Goal: Find specific page/section

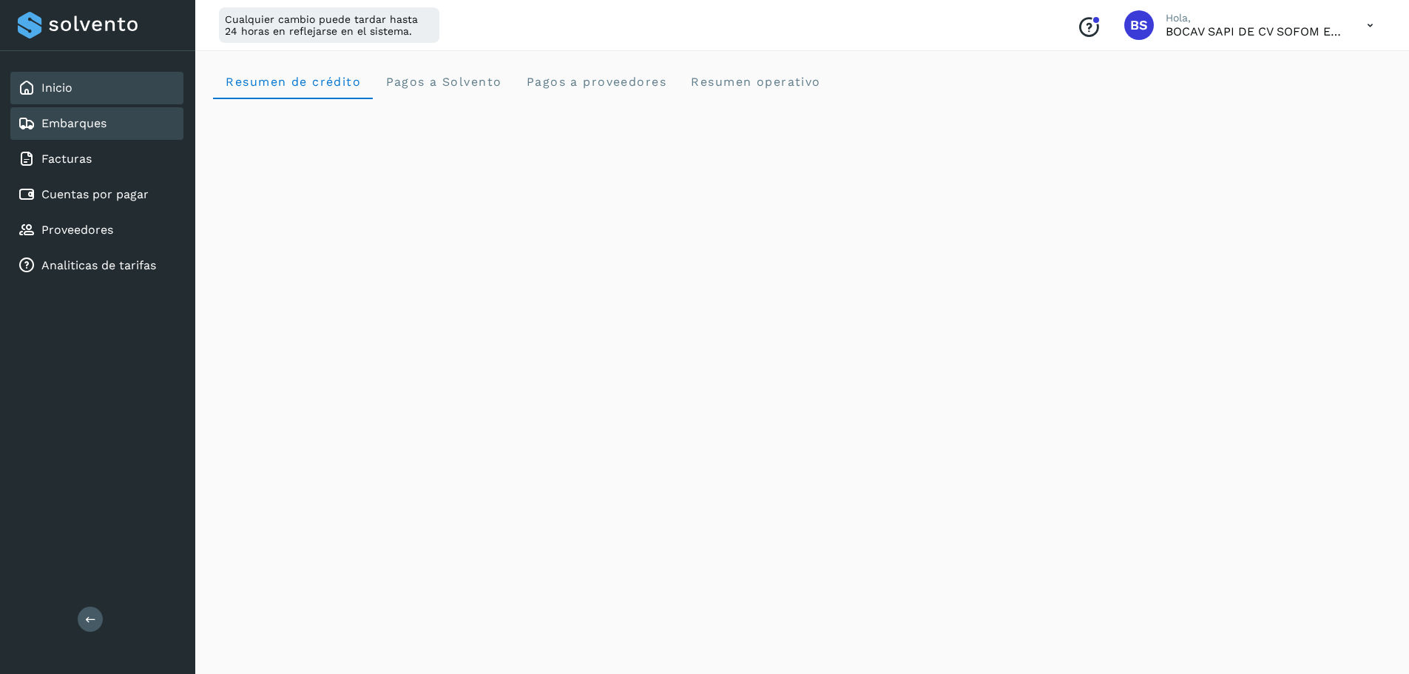
click at [63, 130] on link "Embarques" at bounding box center [73, 123] width 65 height 14
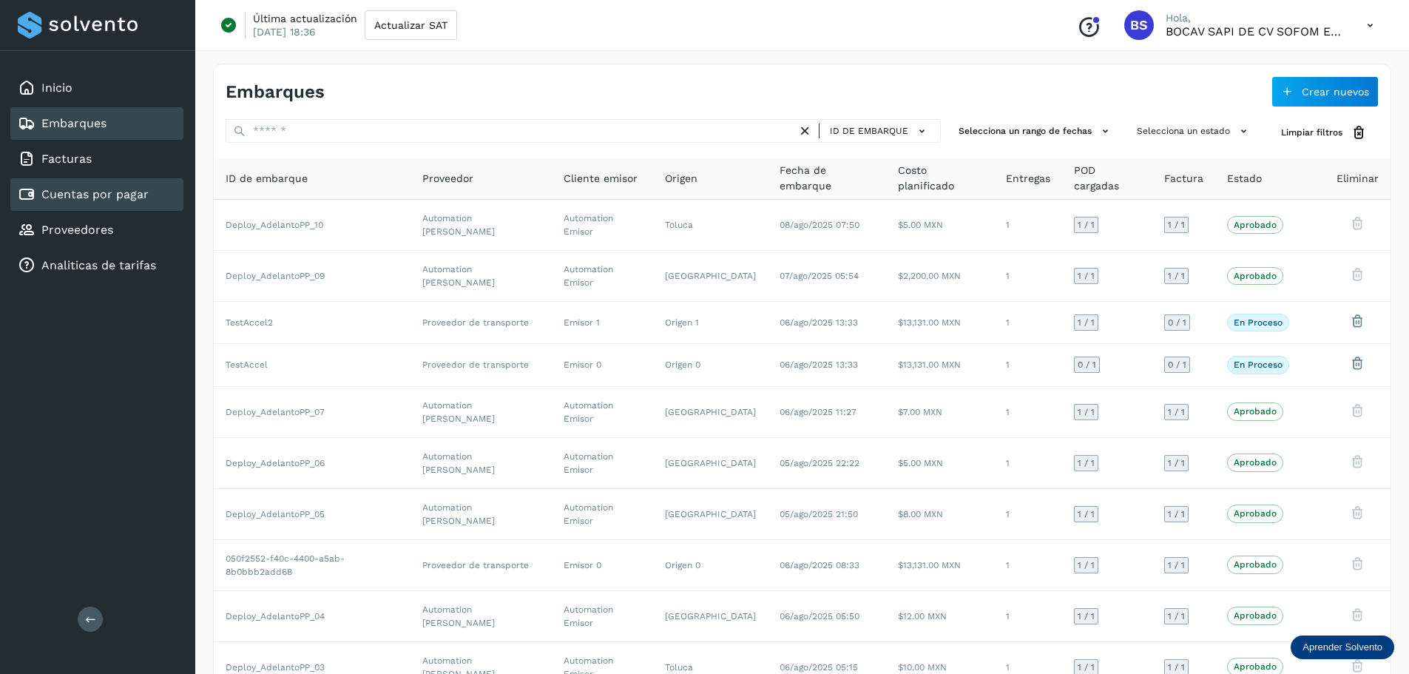
click at [95, 183] on div "Cuentas por pagar" at bounding box center [96, 194] width 173 height 33
